Goal: Transaction & Acquisition: Subscribe to service/newsletter

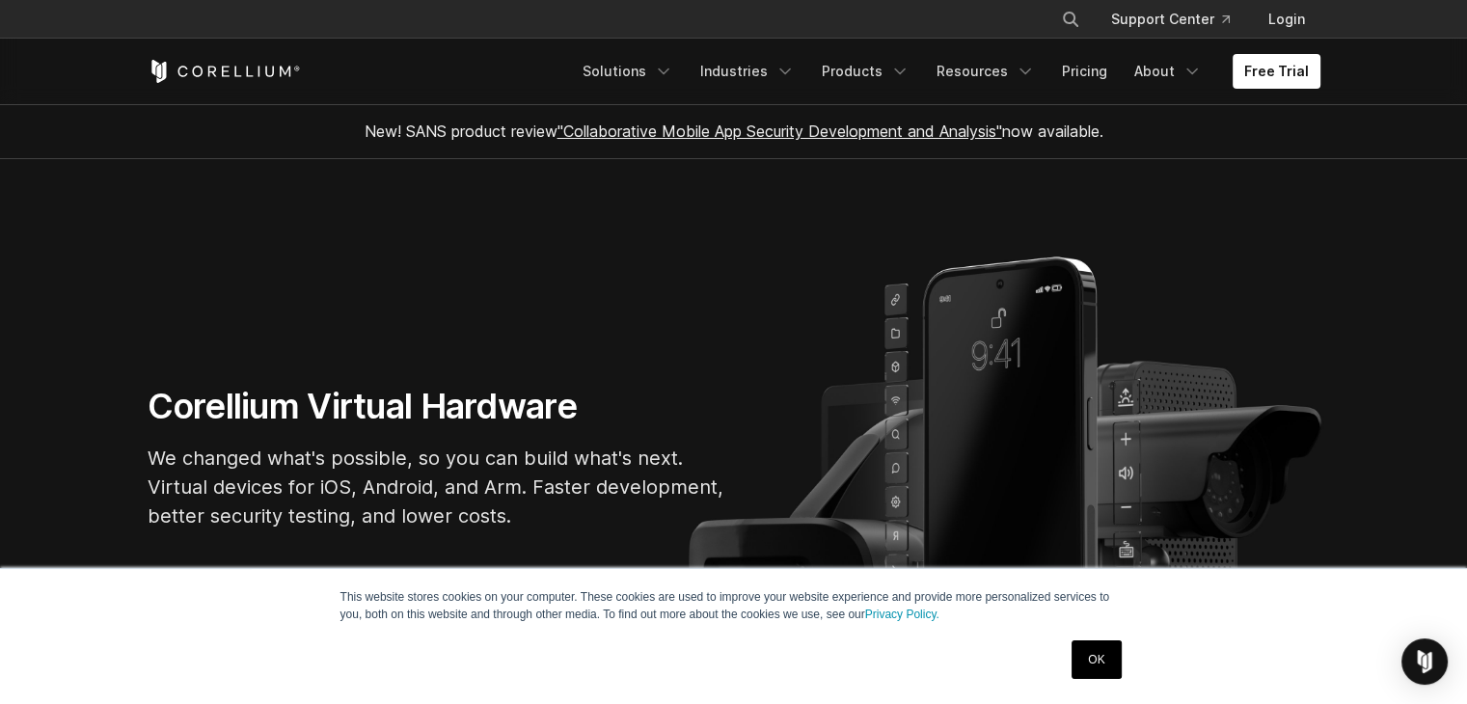
click at [1107, 660] on link "OK" at bounding box center [1096, 660] width 49 height 39
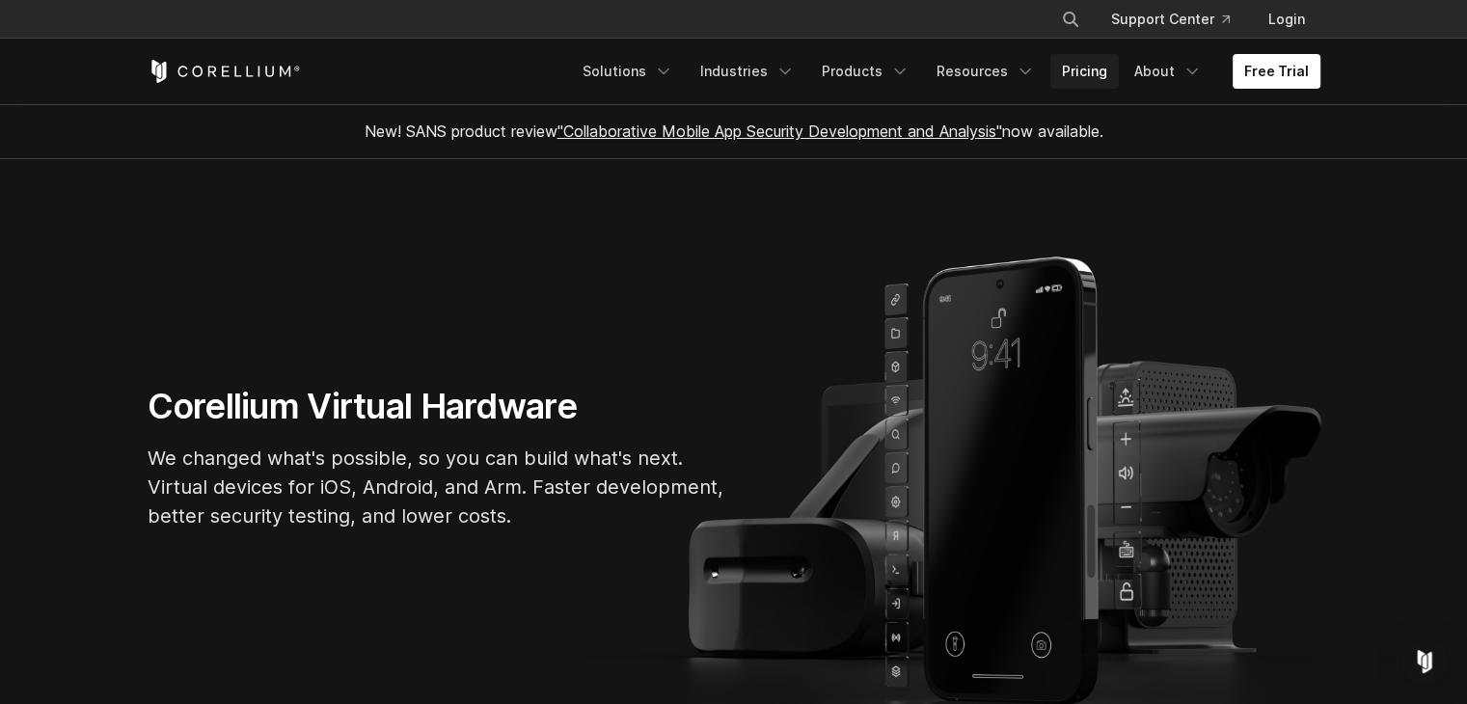
click at [1106, 74] on link "Pricing" at bounding box center [1084, 71] width 68 height 35
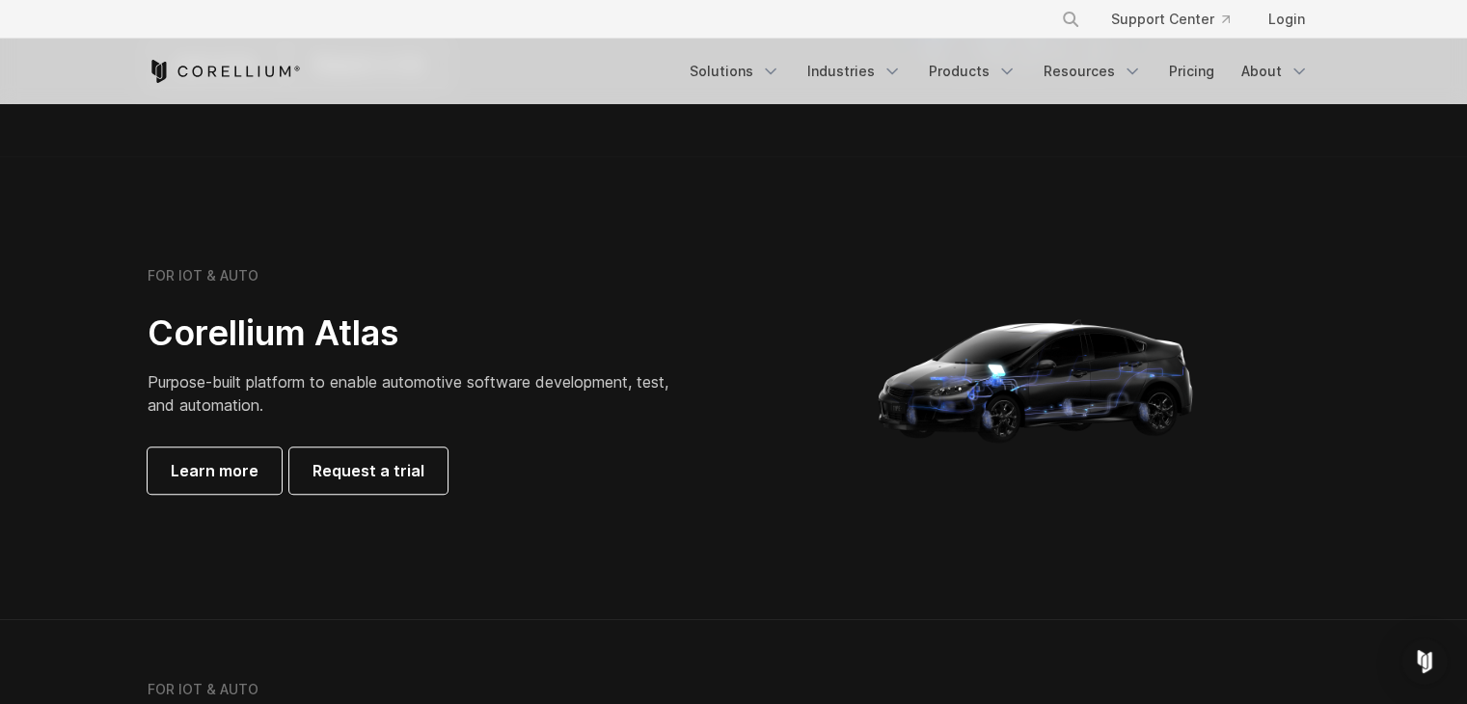
scroll to position [1833, 0]
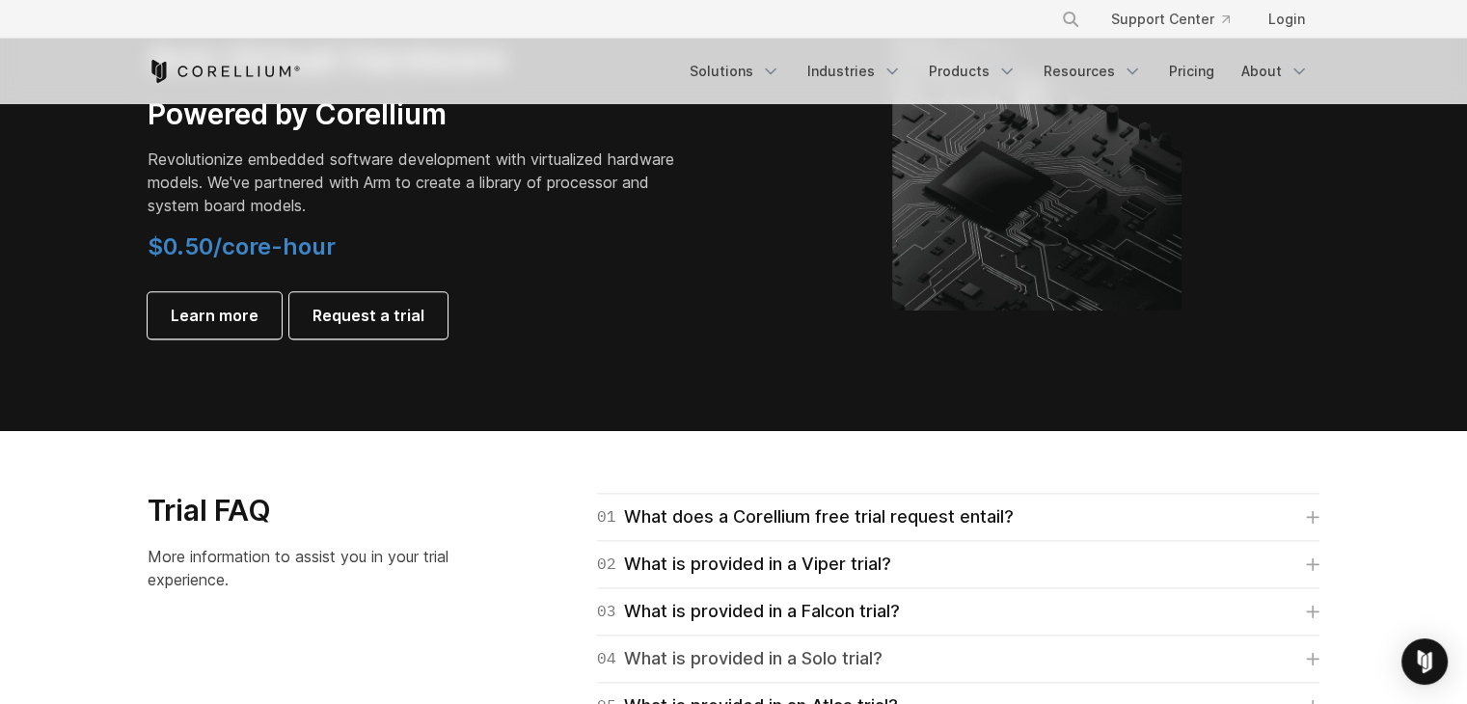
scroll to position [2797, 0]
